Goal: Transaction & Acquisition: Obtain resource

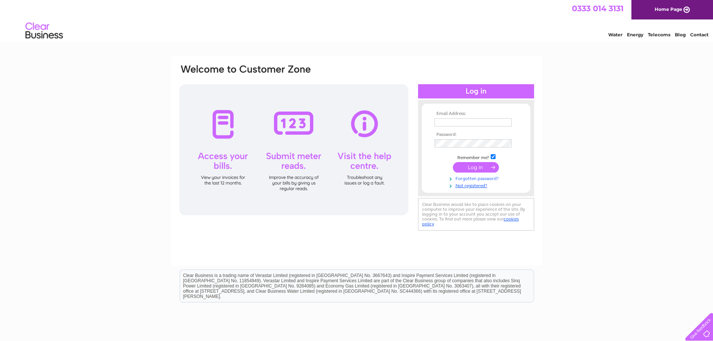
click at [477, 181] on link "Forgotten password?" at bounding box center [476, 177] width 85 height 7
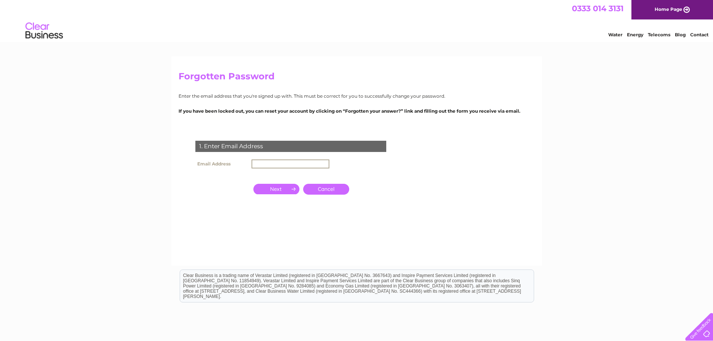
click at [257, 165] on input "text" at bounding box center [290, 163] width 78 height 9
type input "[EMAIL_ADDRESS][DOMAIN_NAME]"
click at [276, 186] on input "button" at bounding box center [276, 189] width 46 height 10
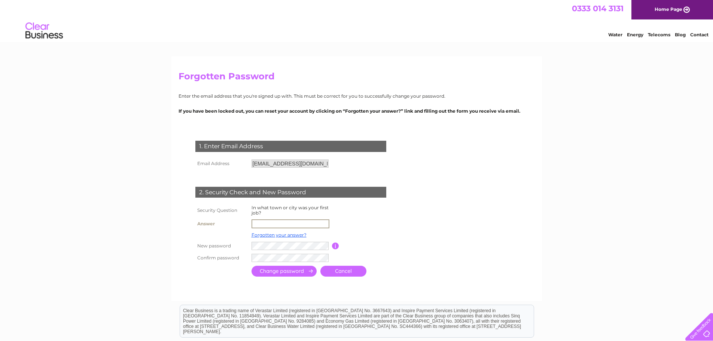
click at [278, 221] on input "text" at bounding box center [290, 223] width 78 height 9
type input "Forres"
click at [290, 269] on input "submit" at bounding box center [283, 271] width 65 height 11
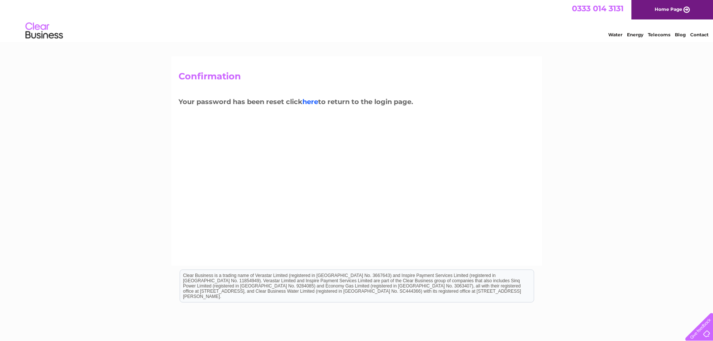
click at [314, 101] on link "here" at bounding box center [310, 102] width 16 height 8
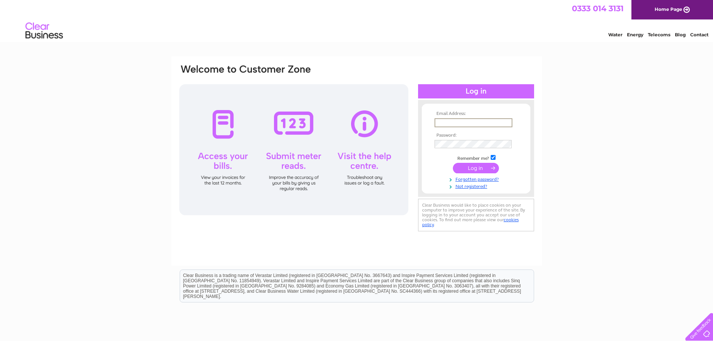
click at [443, 120] on input "text" at bounding box center [473, 122] width 78 height 9
type input "etcarrepairs@aol.co.uk"
click at [473, 169] on input "submit" at bounding box center [476, 168] width 46 height 10
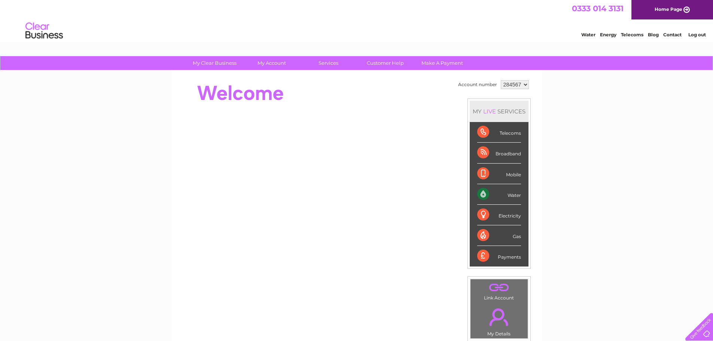
click at [481, 194] on div "Water" at bounding box center [499, 194] width 44 height 21
click at [586, 33] on link "Water" at bounding box center [588, 35] width 14 height 6
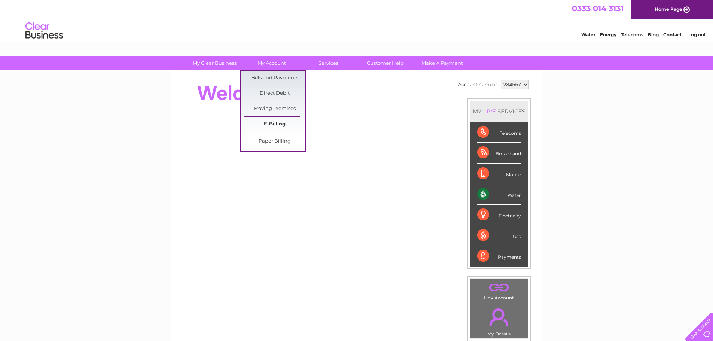
click at [274, 123] on link "E-Billing" at bounding box center [275, 124] width 62 height 15
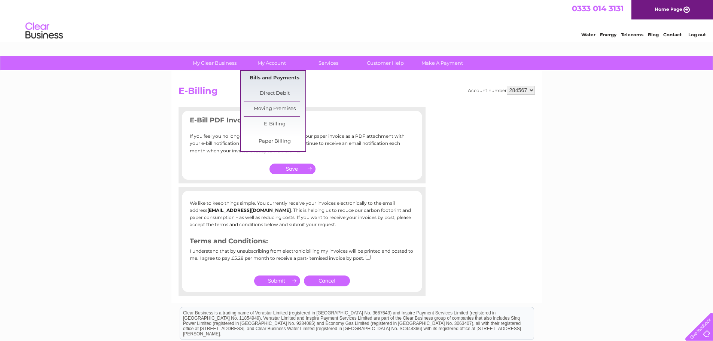
click at [271, 76] on link "Bills and Payments" at bounding box center [275, 78] width 62 height 15
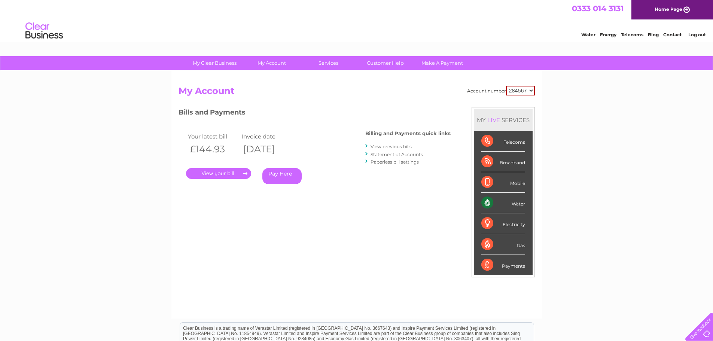
click at [220, 172] on link "." at bounding box center [218, 173] width 65 height 11
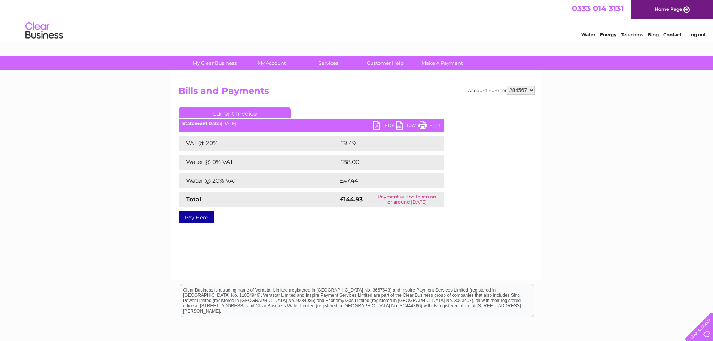
click at [382, 123] on link "PDF" at bounding box center [384, 126] width 22 height 11
click at [220, 111] on link "Current Invoice" at bounding box center [235, 112] width 112 height 11
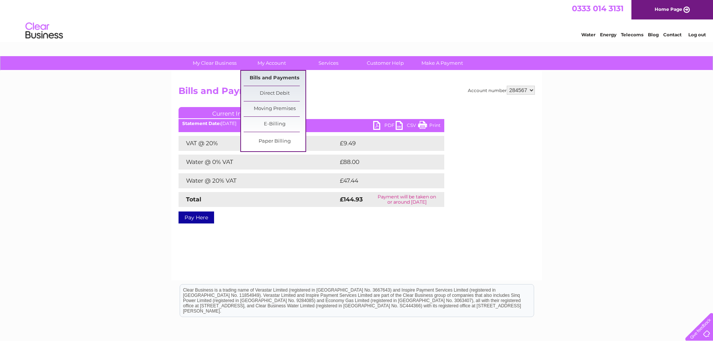
click at [269, 77] on link "Bills and Payments" at bounding box center [275, 78] width 62 height 15
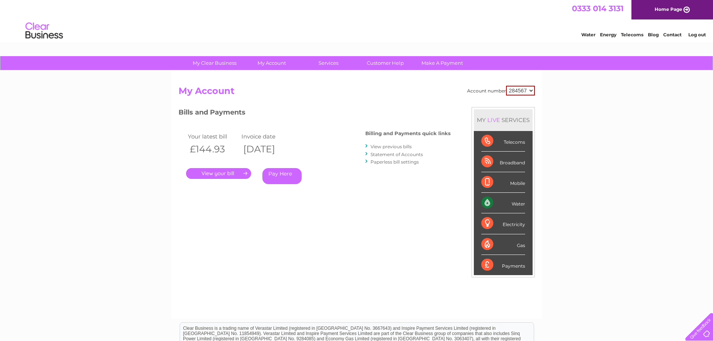
click at [397, 147] on link "View previous bills" at bounding box center [390, 147] width 41 height 6
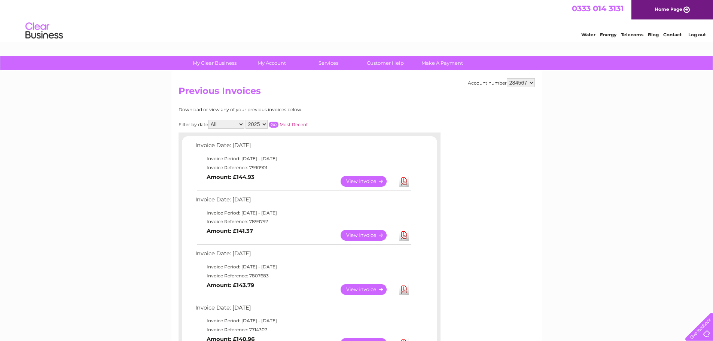
click at [361, 235] on link "View" at bounding box center [368, 235] width 55 height 11
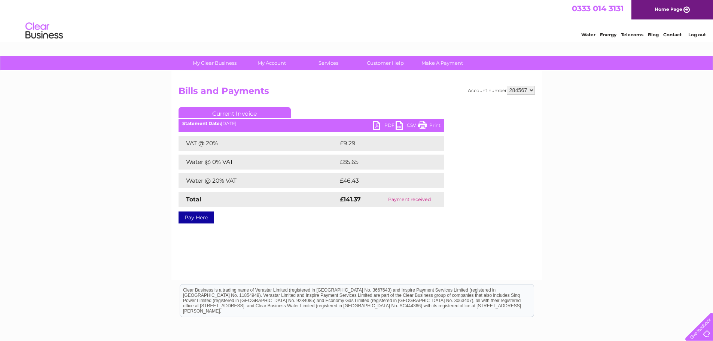
click at [388, 124] on link "PDF" at bounding box center [384, 126] width 22 height 11
click at [701, 37] on li "Log out" at bounding box center [697, 34] width 22 height 9
click at [701, 34] on link "Log out" at bounding box center [697, 35] width 18 height 6
